Goal: Task Accomplishment & Management: Complete application form

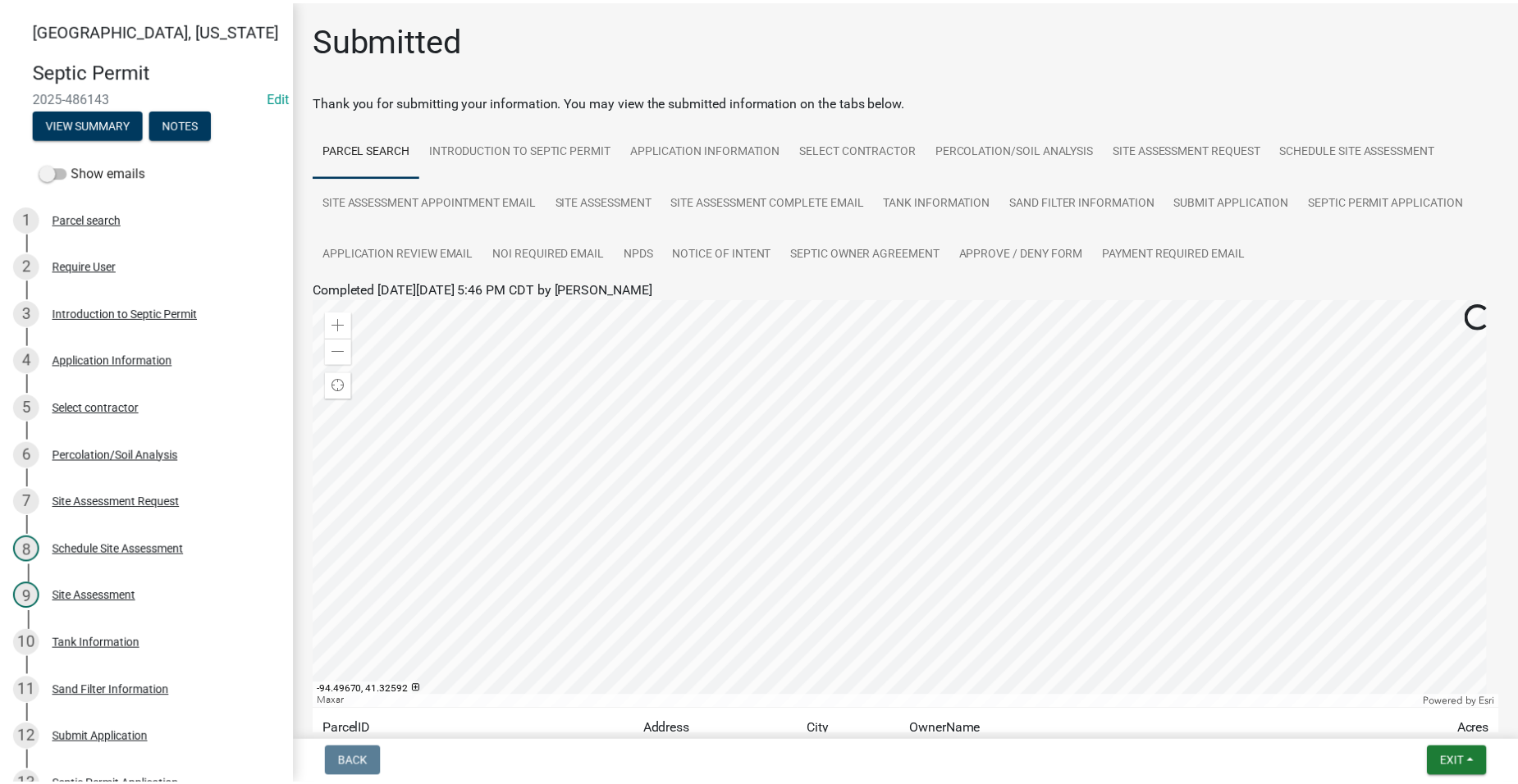
scroll to position [707, 0]
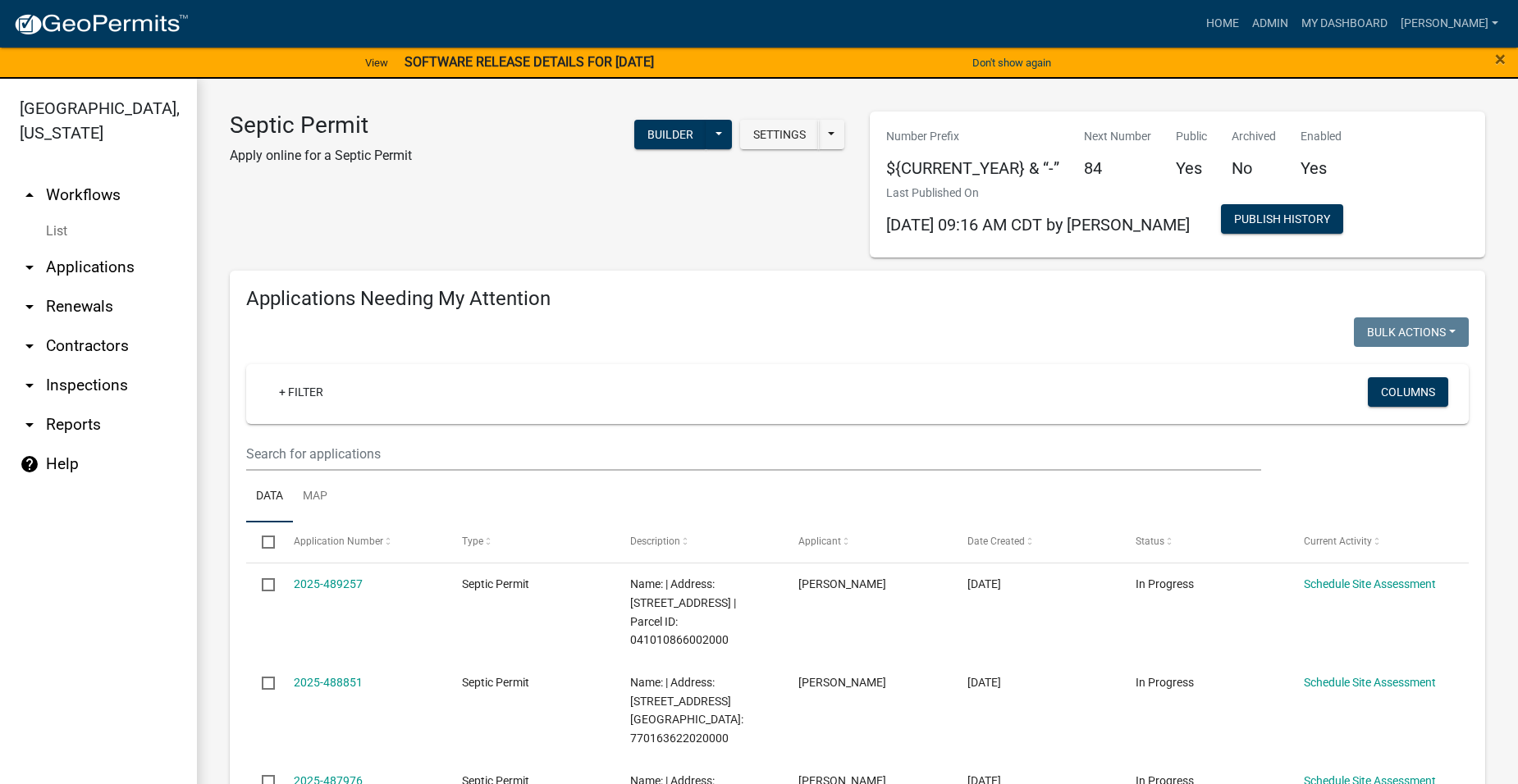
select select "2: 50"
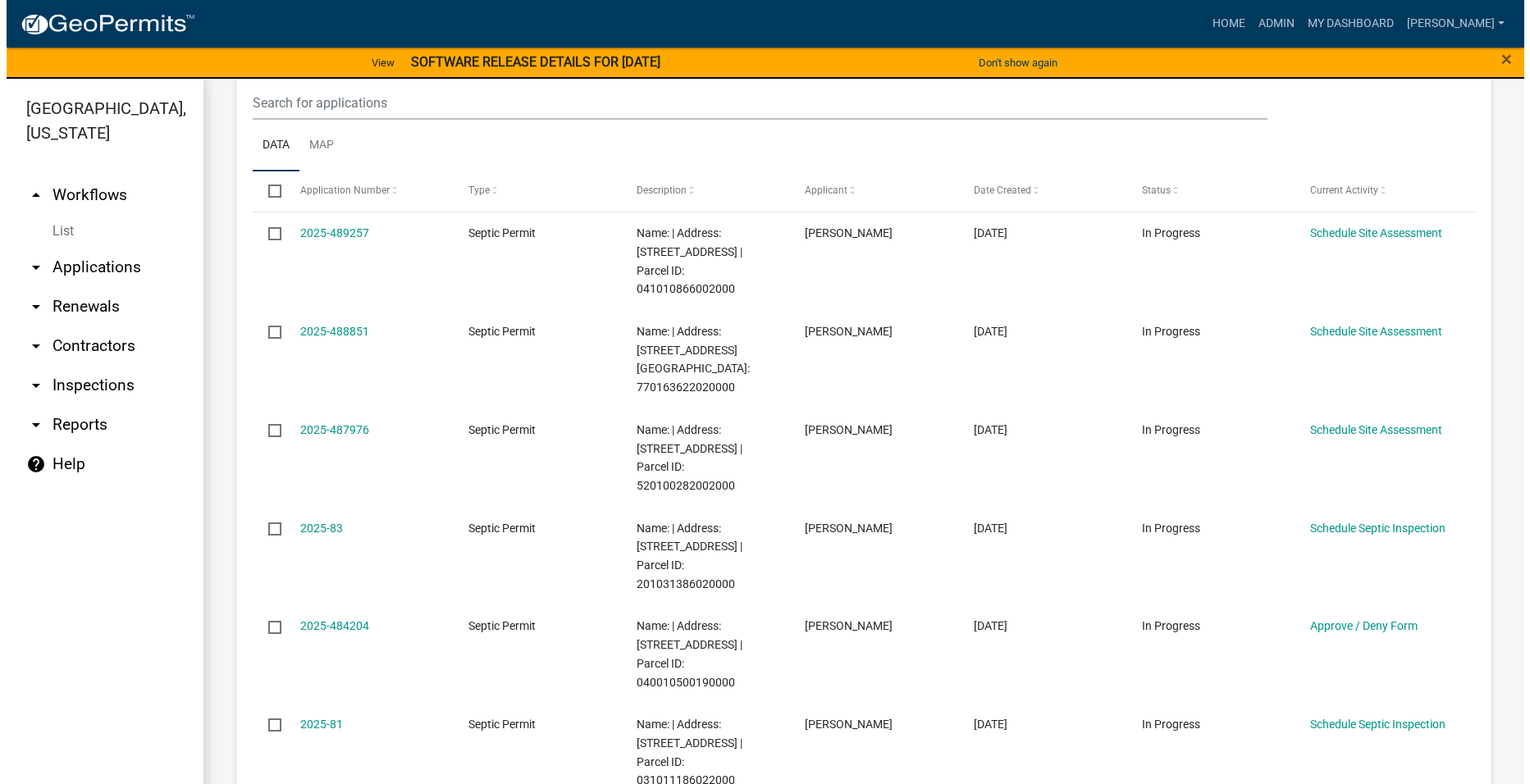
scroll to position [329, 0]
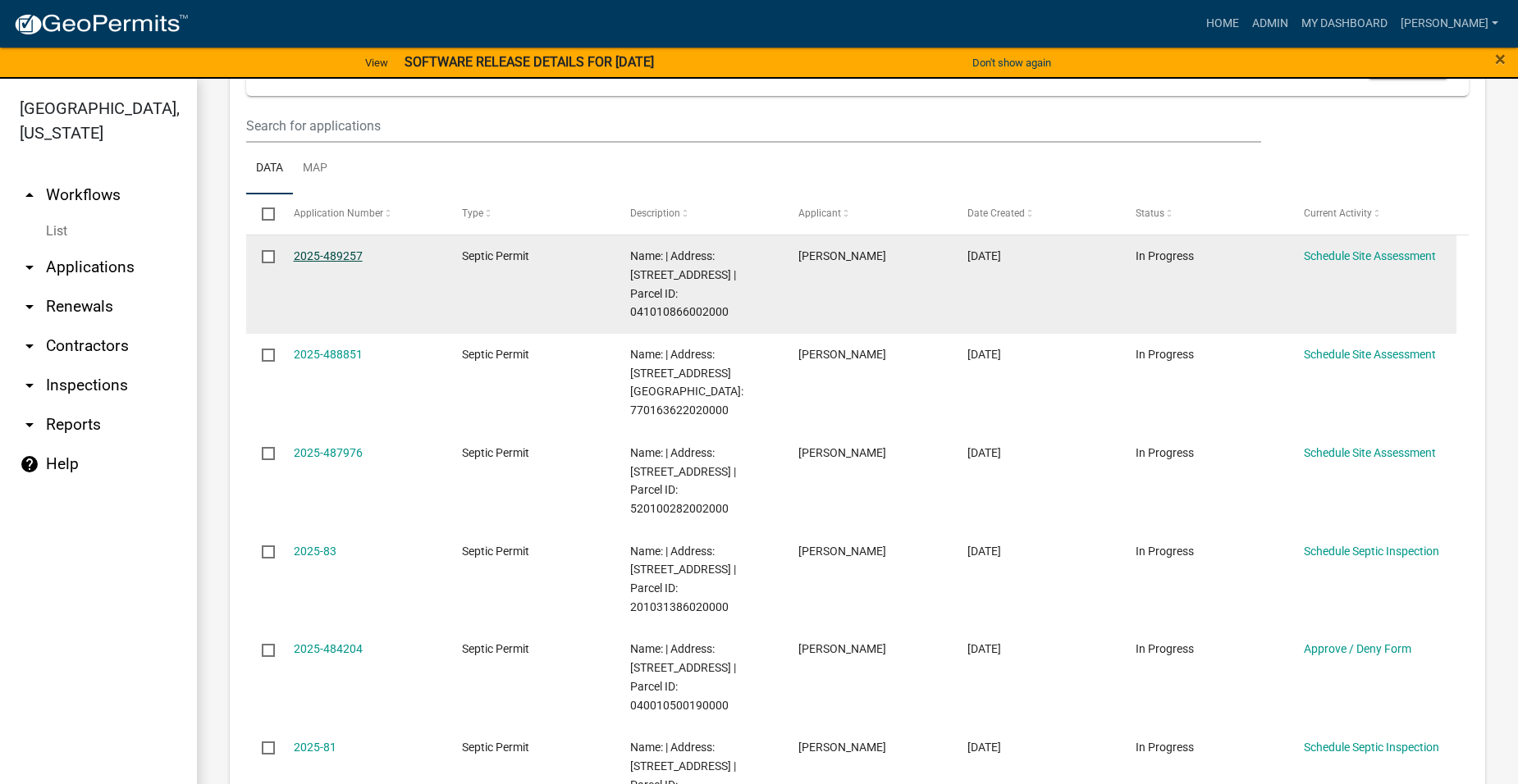
click at [314, 249] on link "2025-489257" at bounding box center [329, 255] width 69 height 13
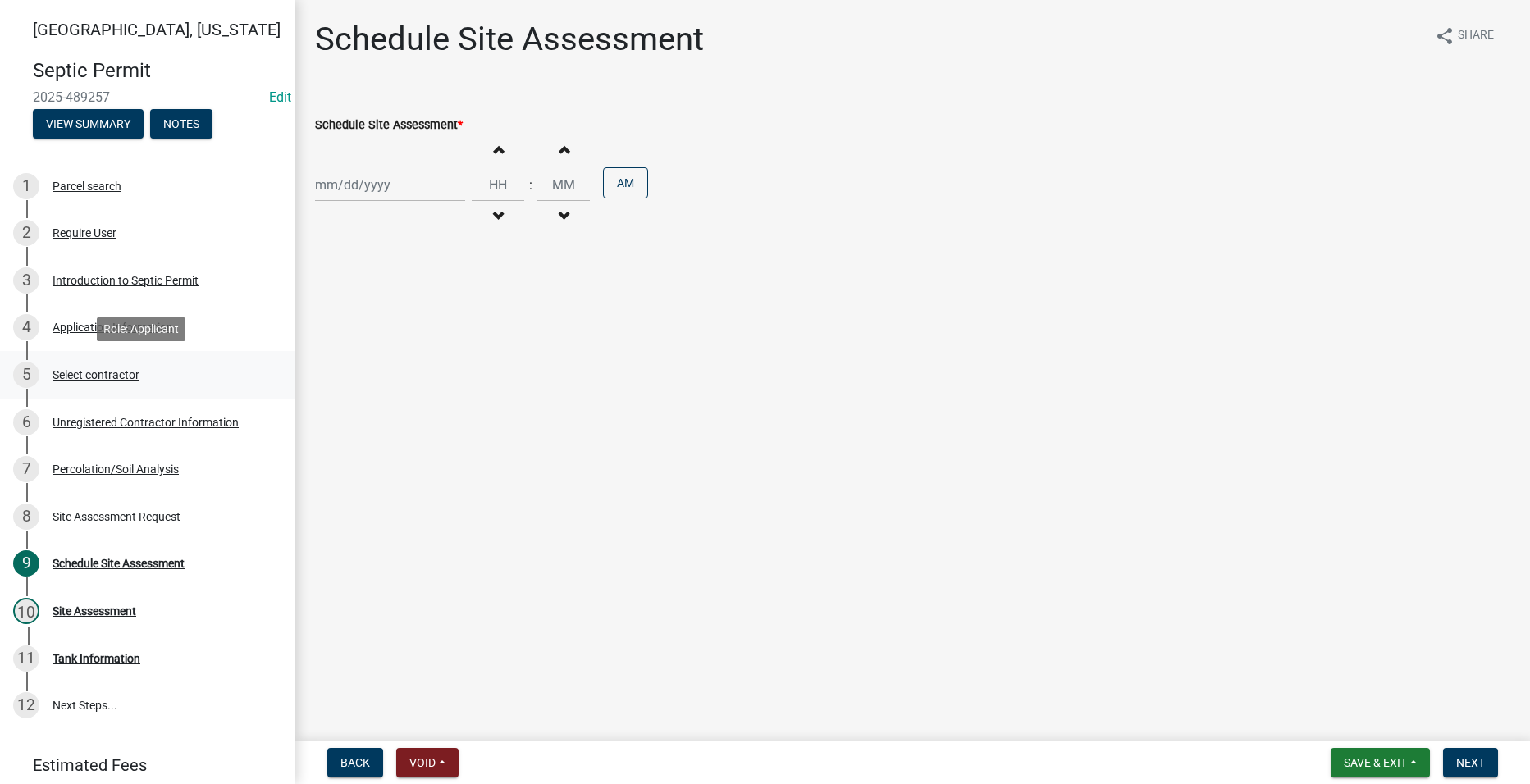
click at [104, 372] on div "Select contractor" at bounding box center [95, 375] width 87 height 12
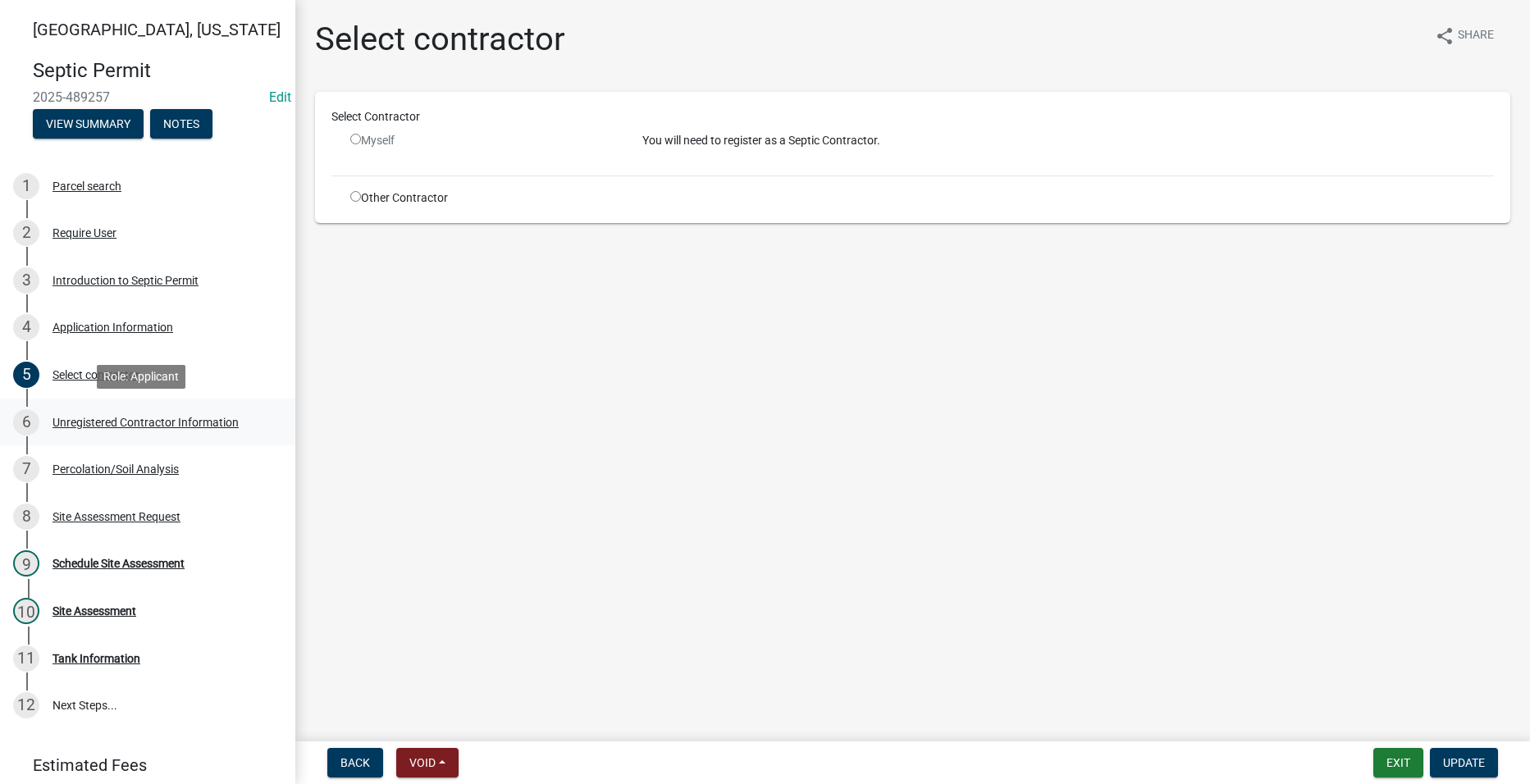
click at [123, 422] on div "Unregistered Contractor Information" at bounding box center [145, 423] width 186 height 12
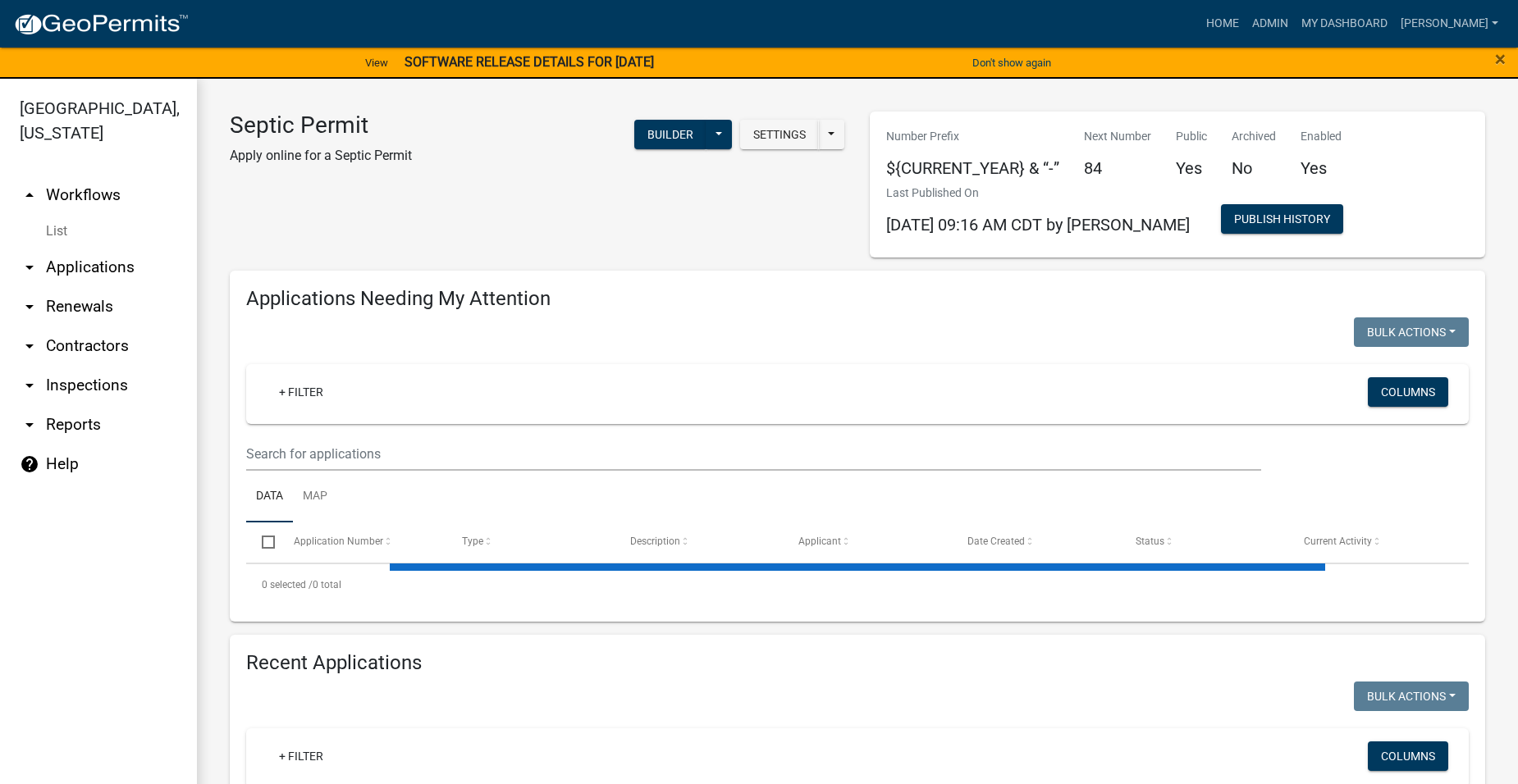
select select "2: 50"
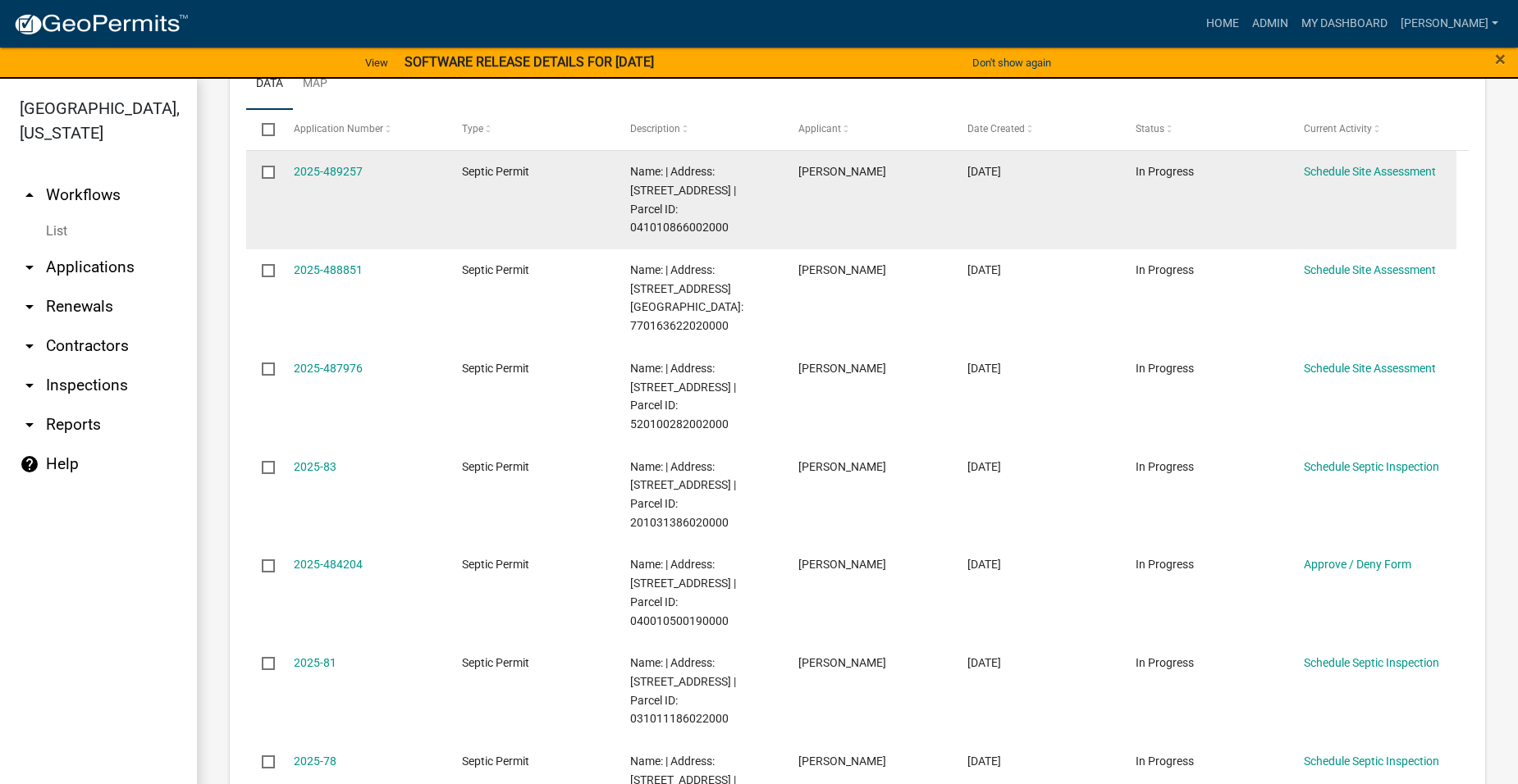
scroll to position [410, 0]
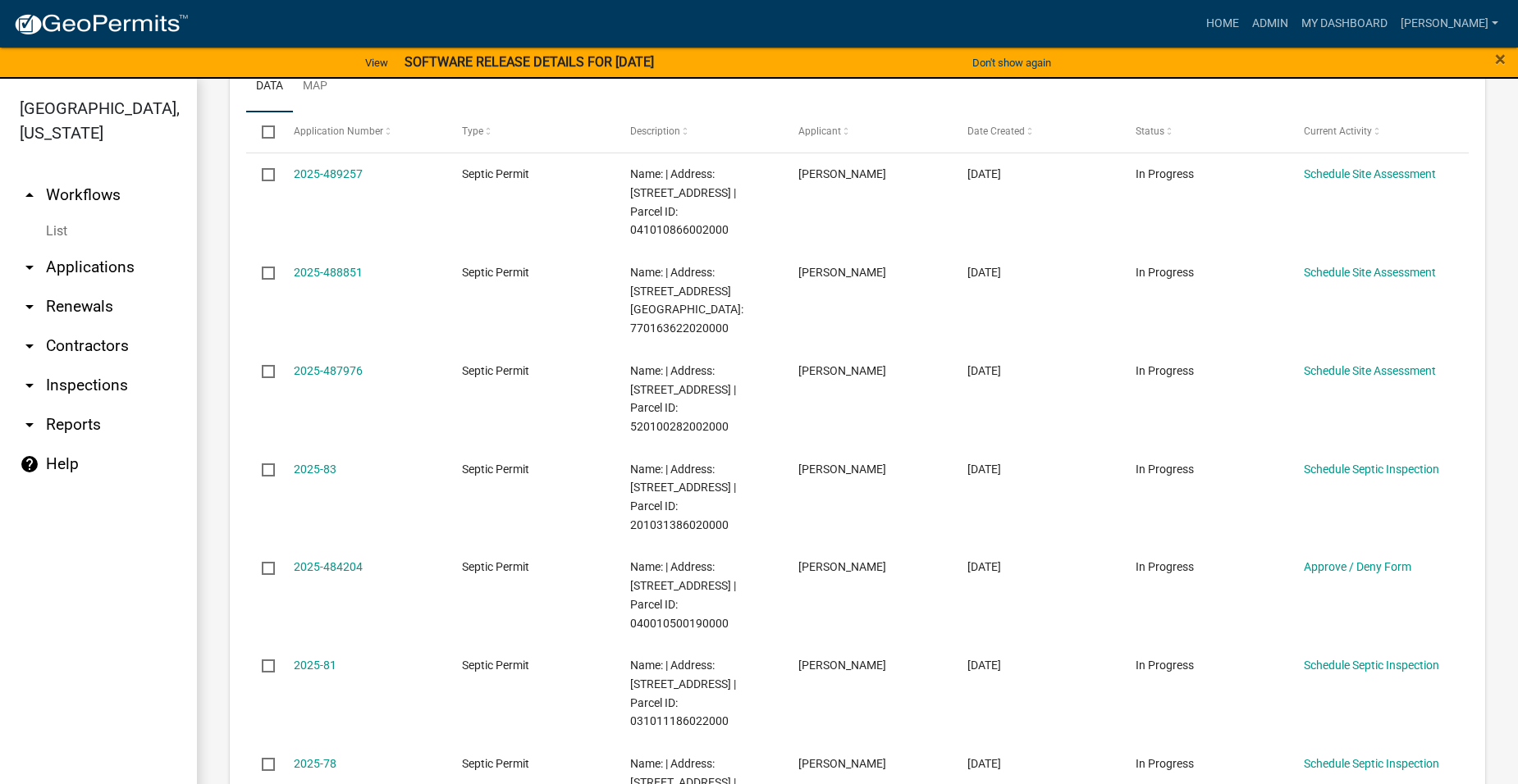
click at [71, 248] on link "arrow_drop_down Applications" at bounding box center [98, 268] width 197 height 39
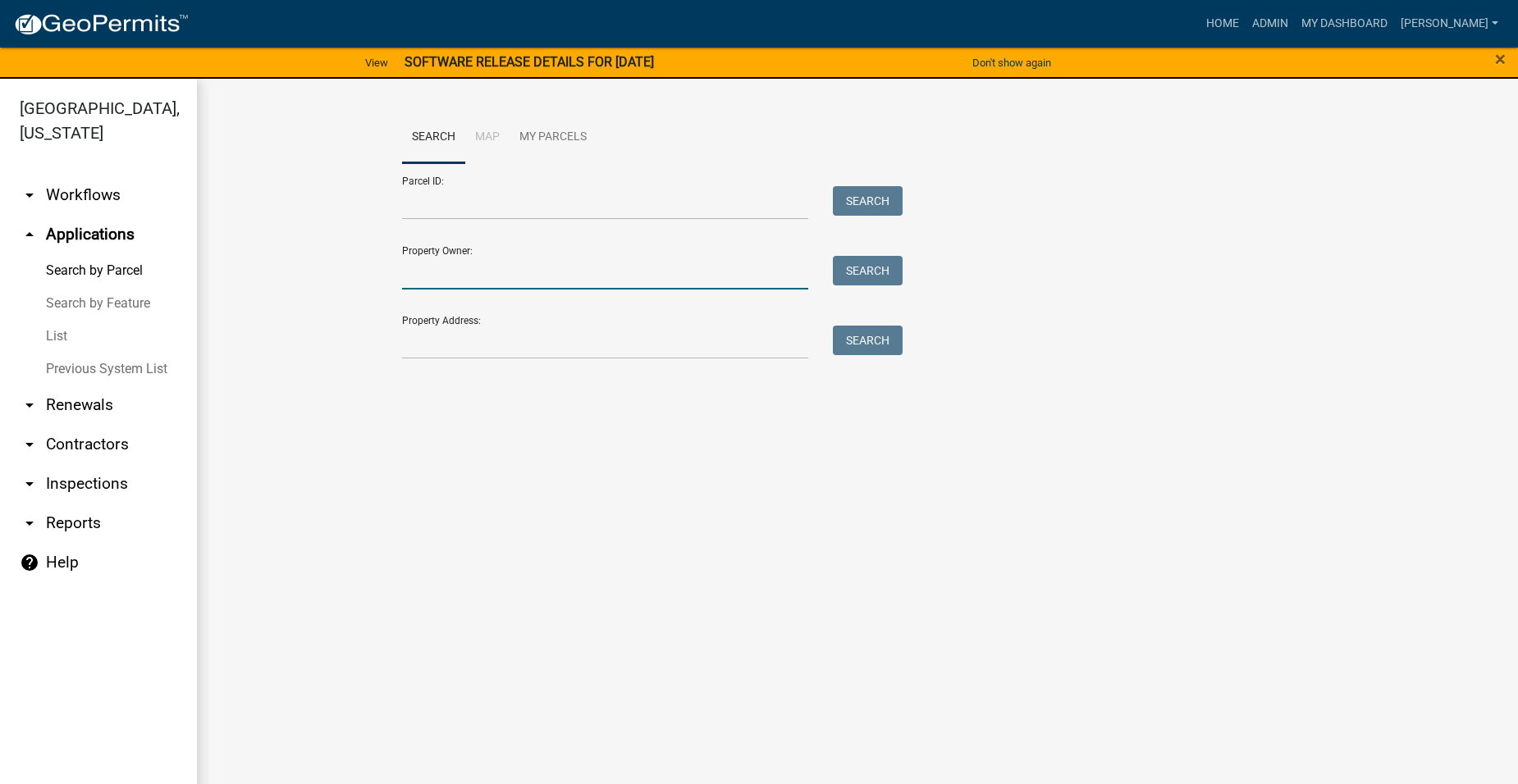
click at [447, 259] on input "Property Owner:" at bounding box center [605, 272] width 406 height 33
type input "[PERSON_NAME]"
click at [859, 268] on button "Search" at bounding box center [867, 271] width 70 height 30
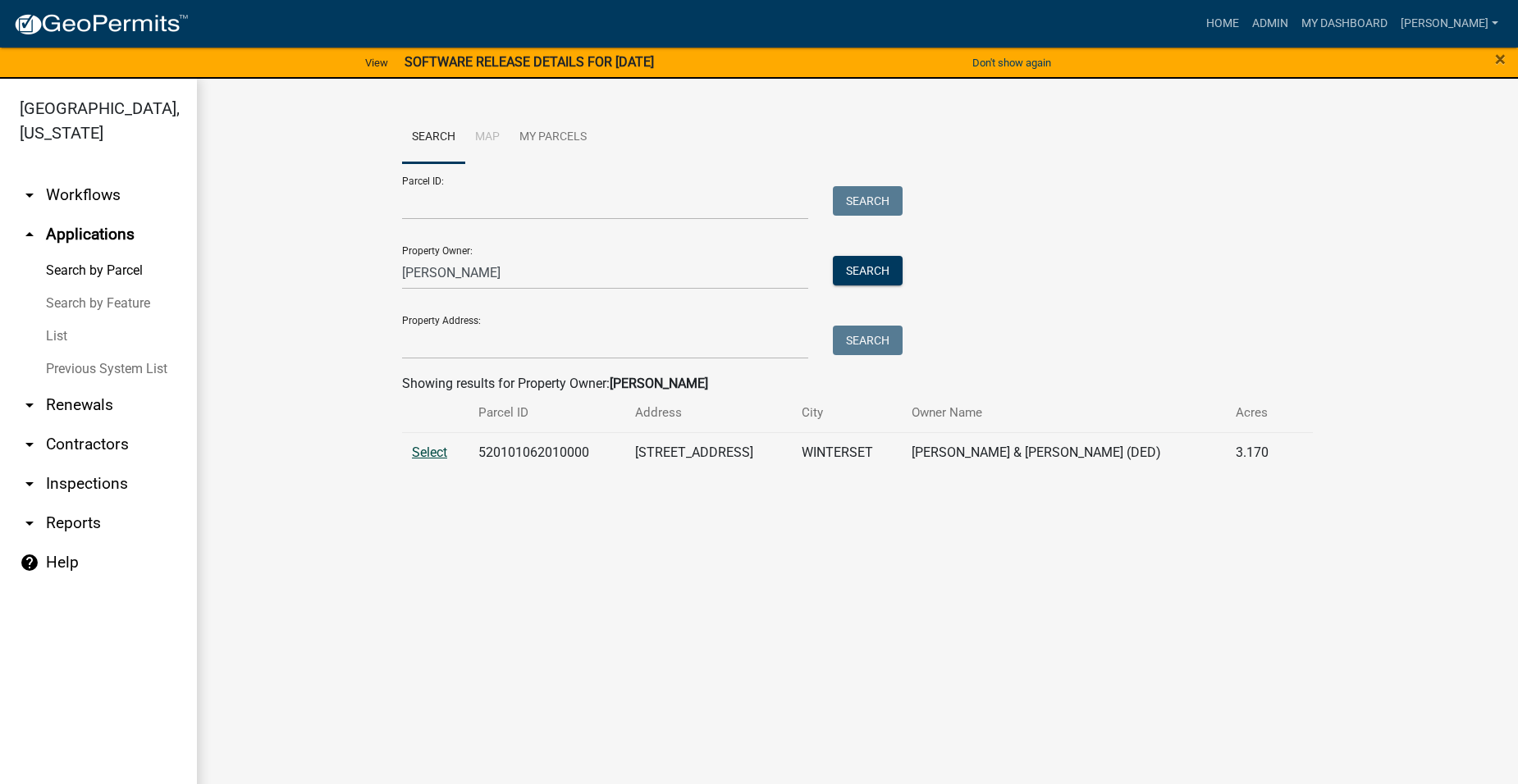
click at [440, 453] on span "Select" at bounding box center [430, 452] width 35 height 16
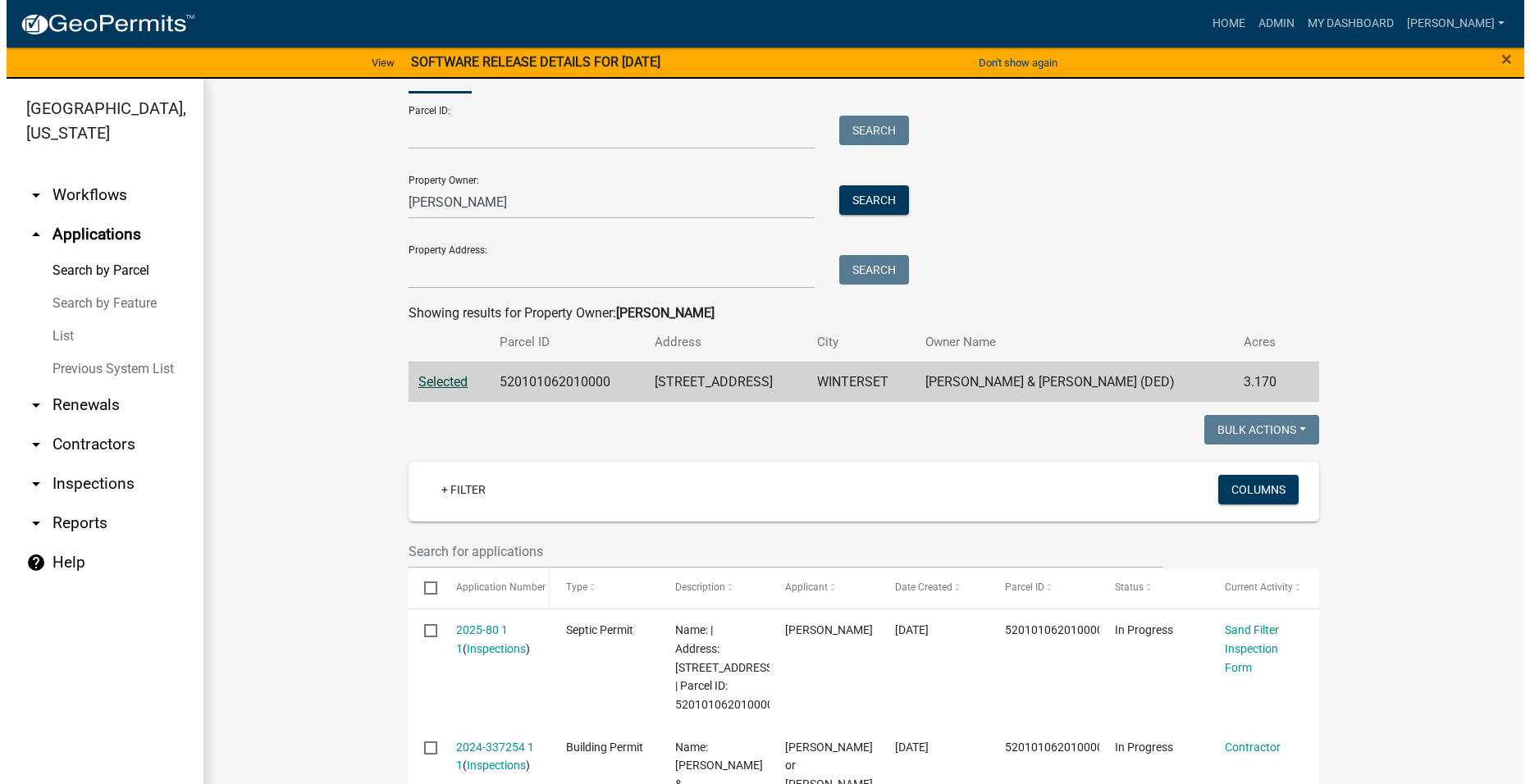
scroll to position [329, 0]
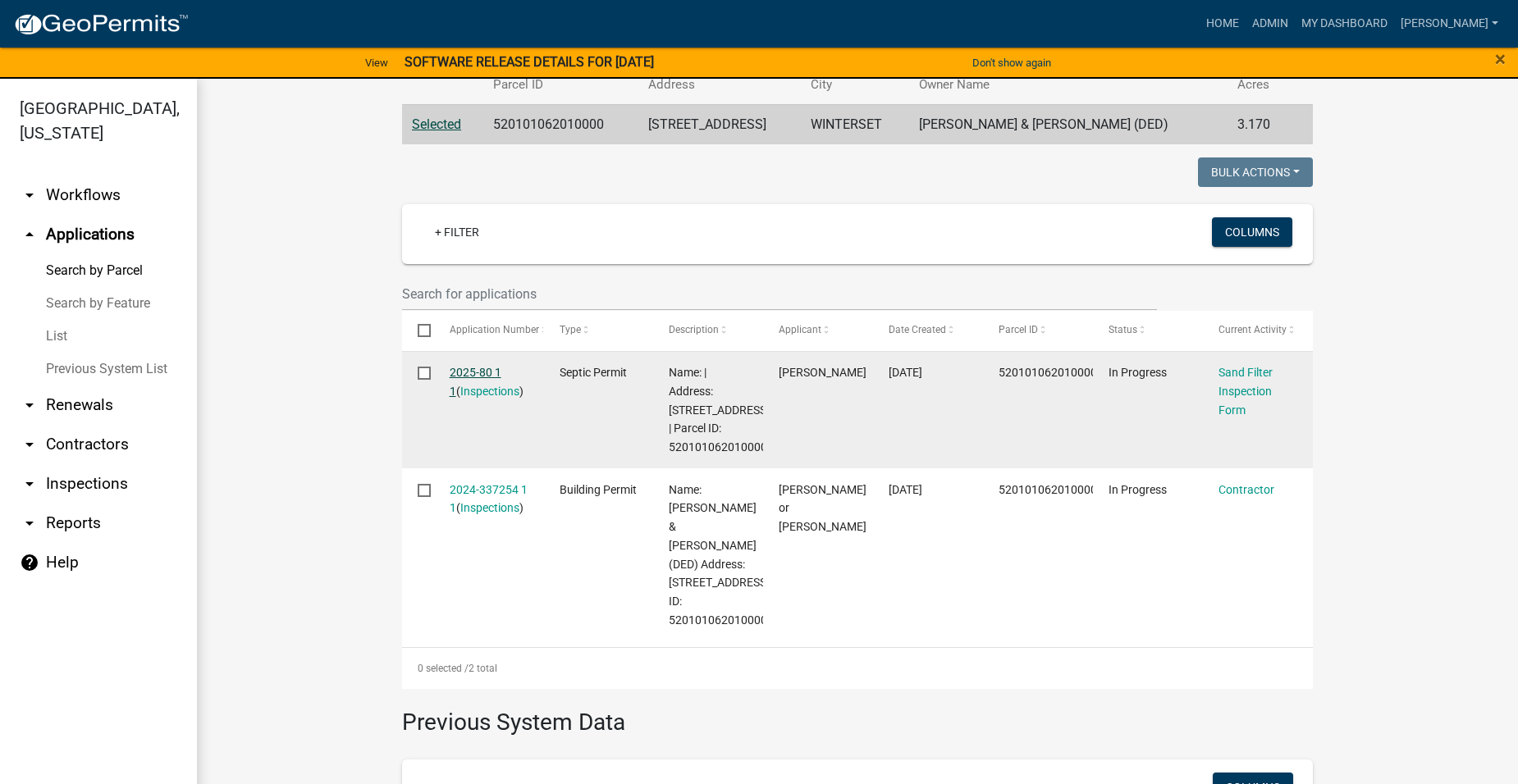
click at [461, 370] on link "2025-80 1 1" at bounding box center [475, 382] width 52 height 32
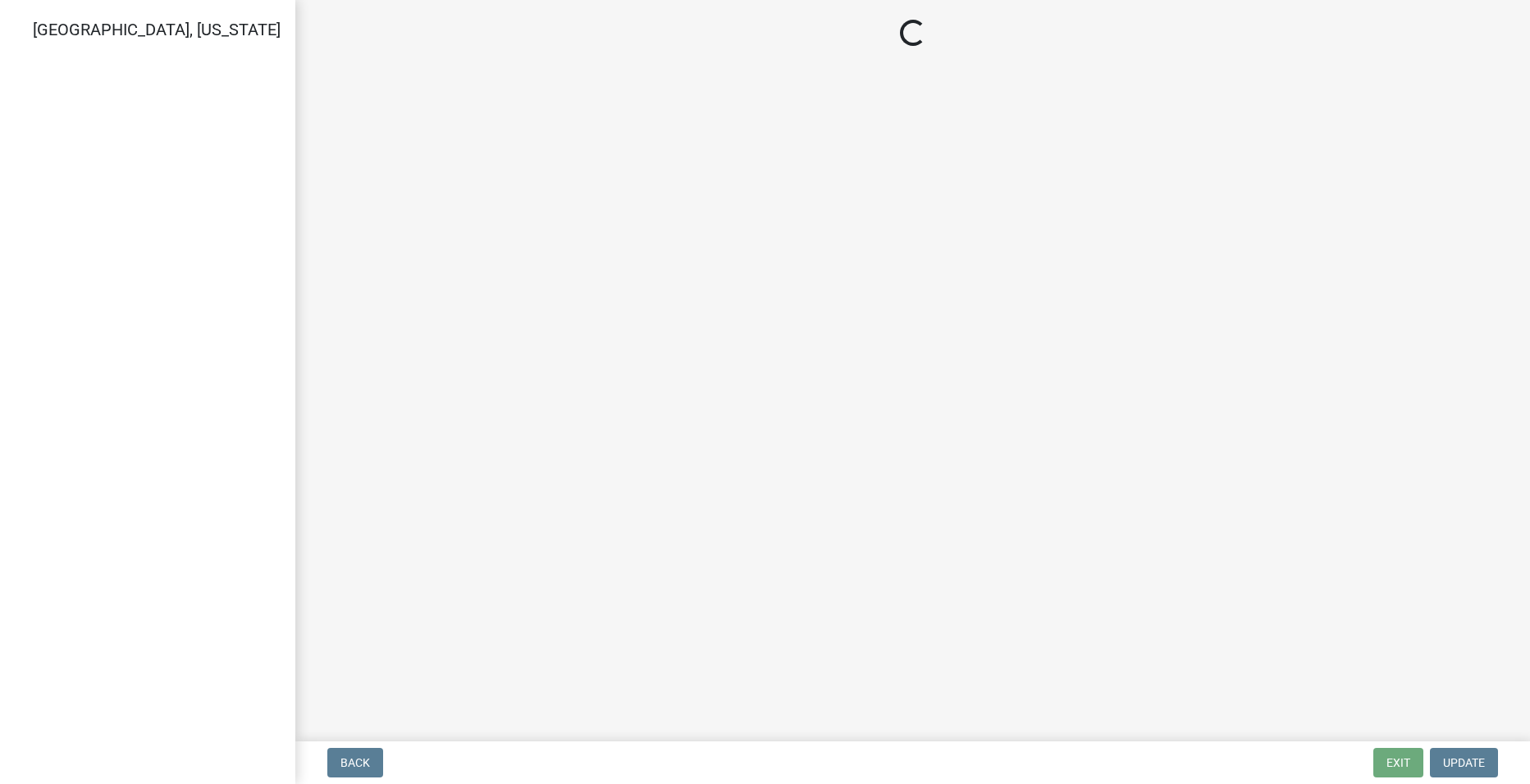
select select "ccc3feb4-466f-4227-91e9-914ee9242bae"
select select "dbe3a1b9-a4b3-48fa-b9c0-fee70399abae"
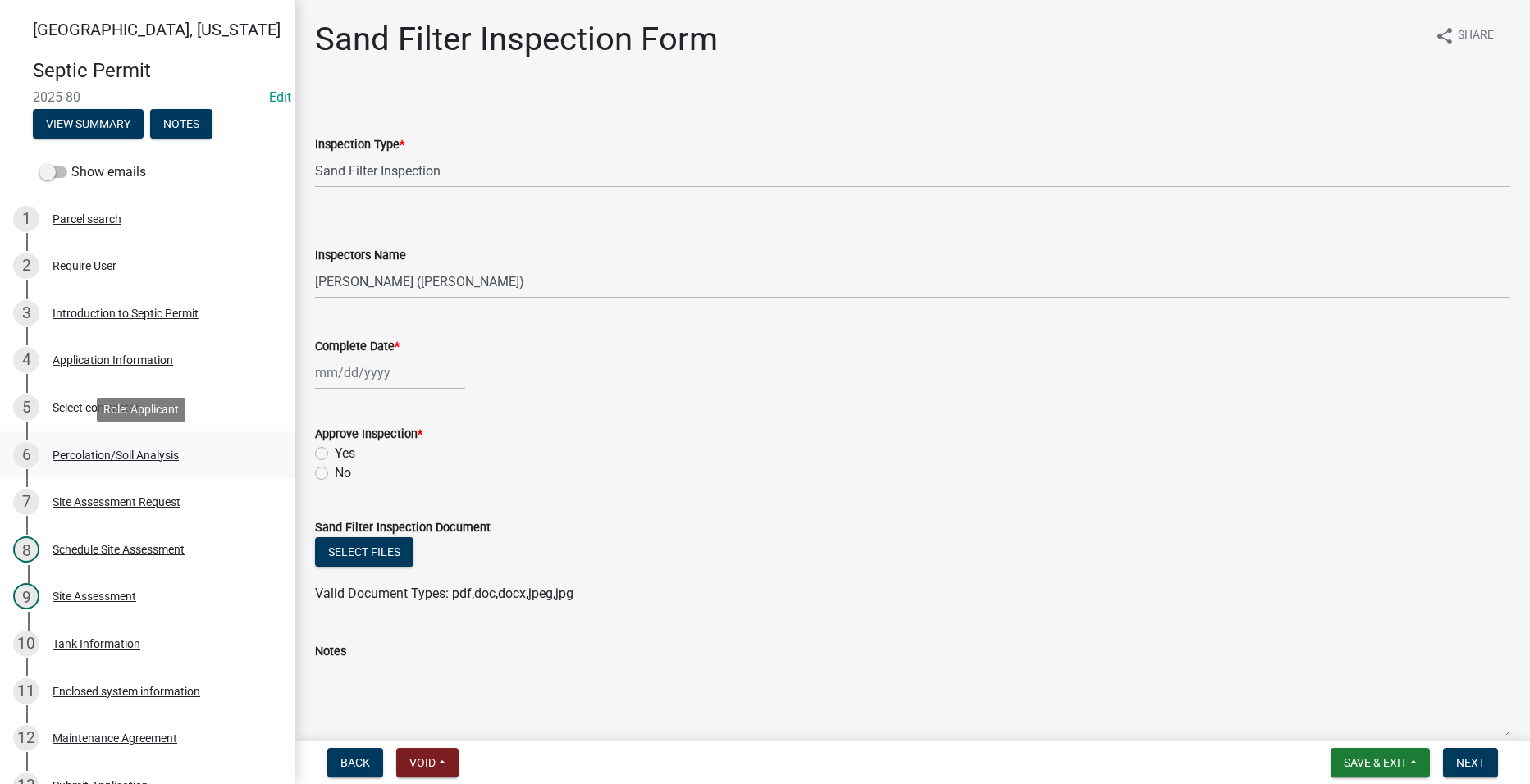
click at [123, 452] on div "Percolation/Soil Analysis" at bounding box center [115, 455] width 126 height 12
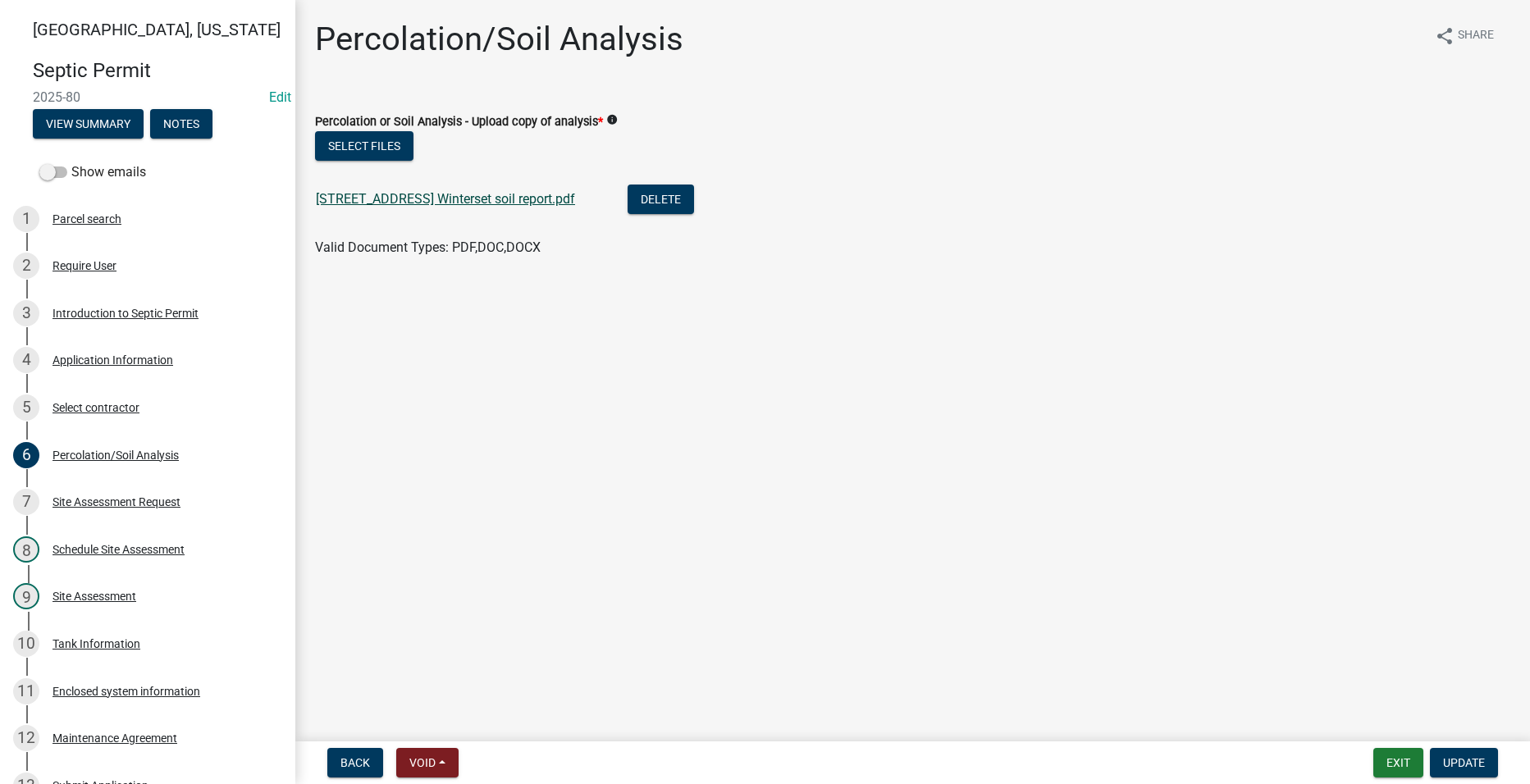
click at [396, 201] on link "[STREET_ADDRESS] Winterset soil report.pdf" at bounding box center [446, 199] width 260 height 16
click at [380, 142] on button "Select files" at bounding box center [364, 146] width 98 height 30
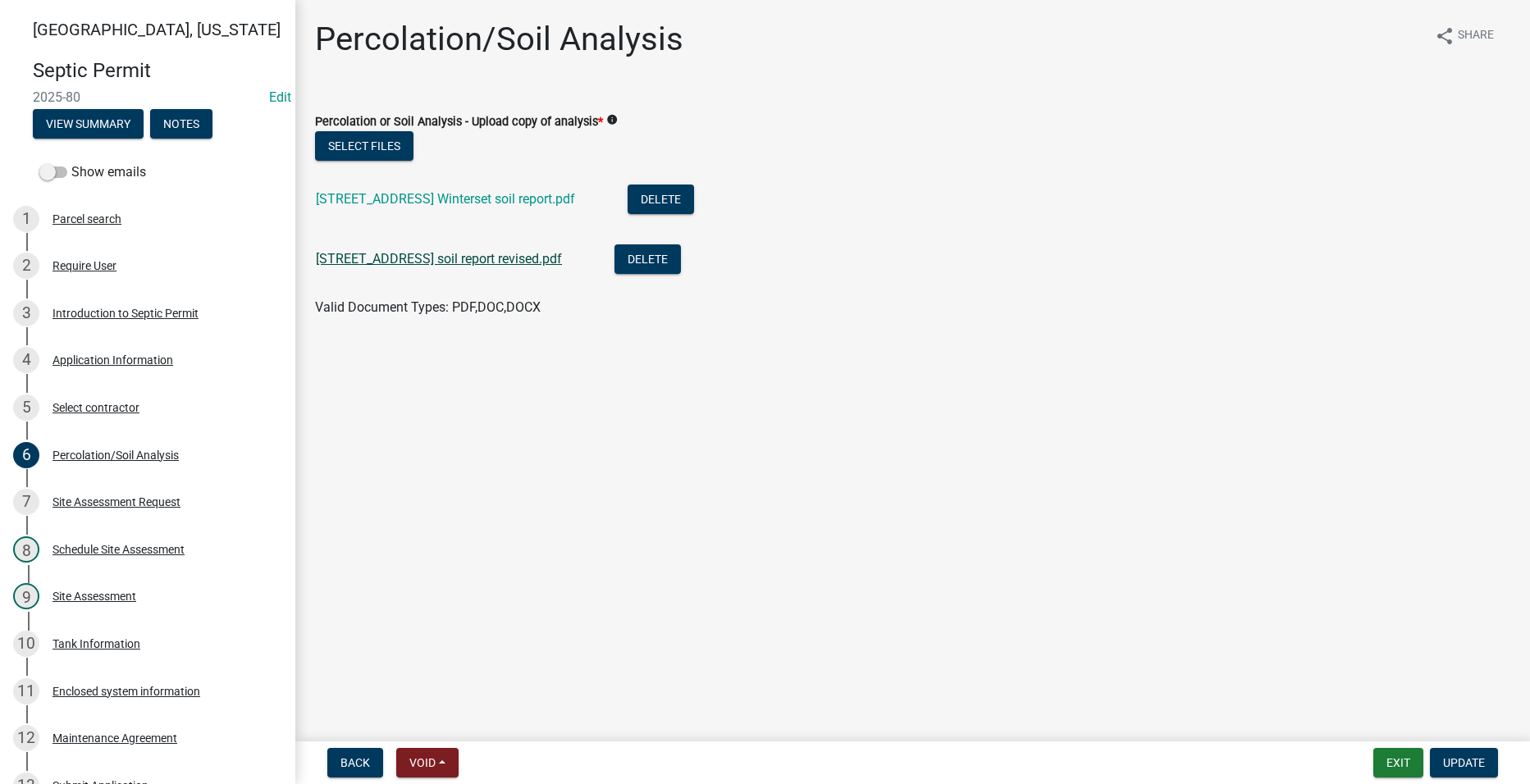
click at [460, 258] on link "[STREET_ADDRESS] soil report revised.pdf" at bounding box center [439, 259] width 246 height 16
click at [509, 257] on link "[STREET_ADDRESS] soil report revised.pdf" at bounding box center [439, 259] width 246 height 16
